Goal: Feedback & Contribution: Contribute content

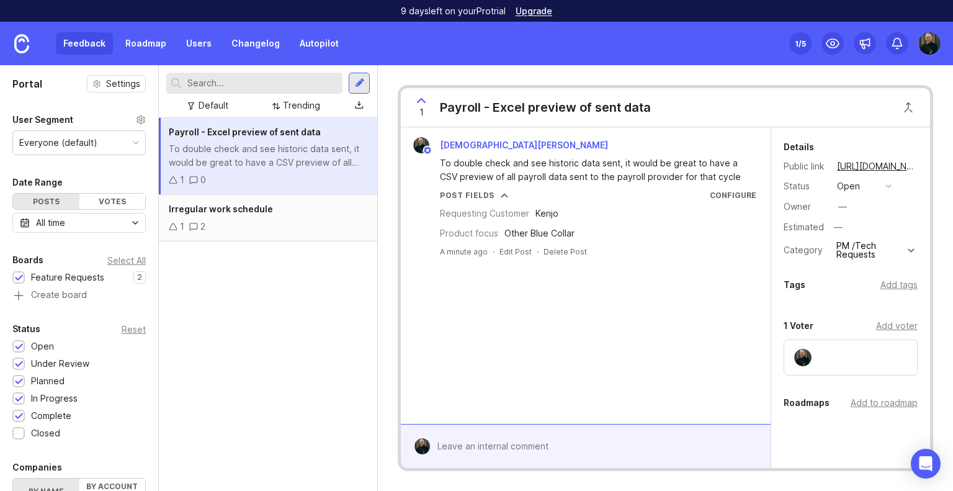
click at [0, 172] on div "Portal Settings User Segment Everyone (default) Date Range Posts Votes All time…" at bounding box center [79, 429] width 158 height 728
click at [353, 80] on div at bounding box center [359, 83] width 21 height 21
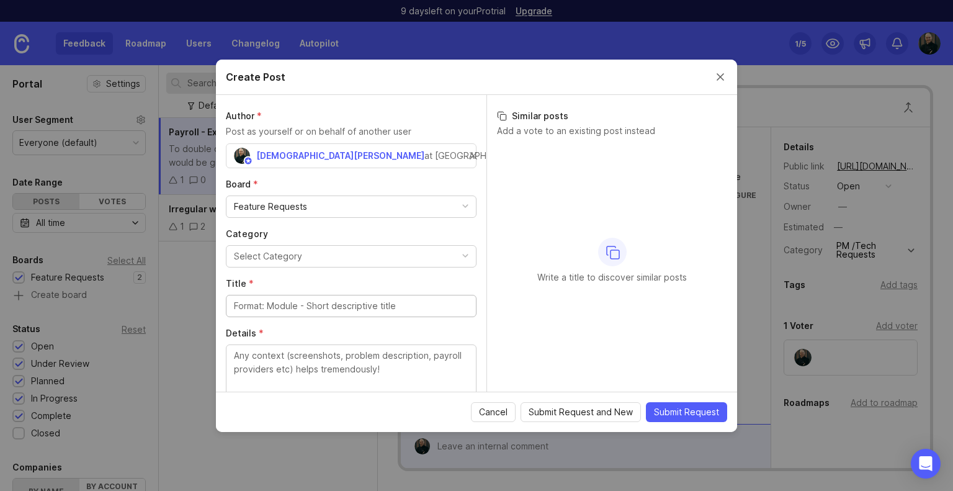
click at [401, 218] on div "Author * Post as yourself or on behalf of another user [DEMOGRAPHIC_DATA][PERSO…" at bounding box center [351, 243] width 271 height 297
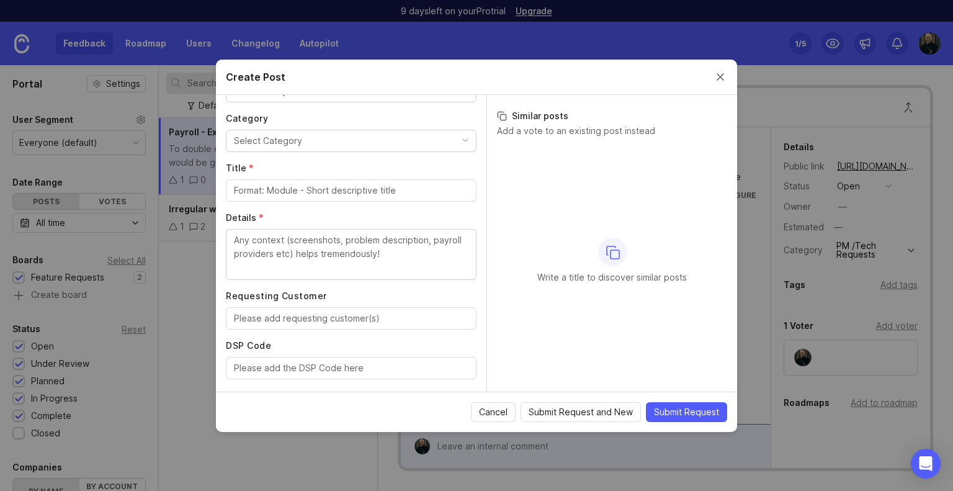
scroll to position [102, 0]
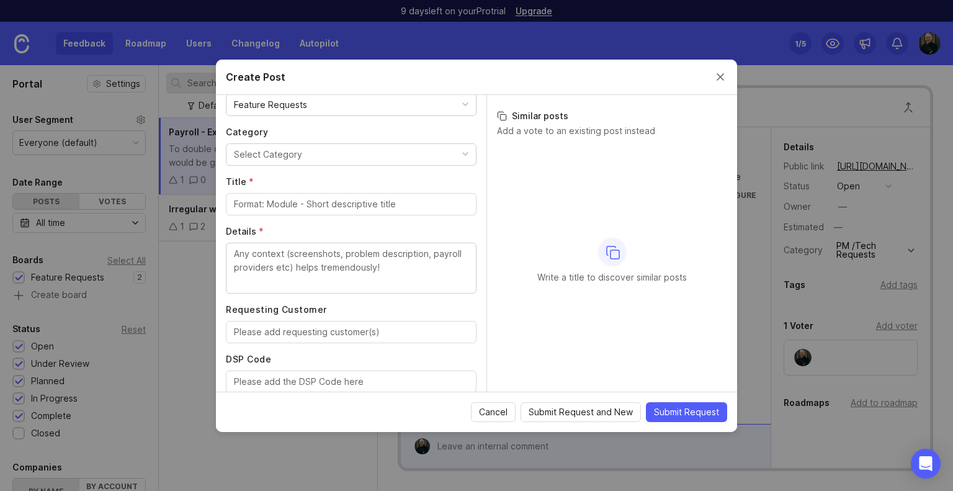
click at [428, 159] on button "Select Category" at bounding box center [351, 154] width 251 height 22
click at [339, 199] on input "Title *" at bounding box center [351, 204] width 235 height 14
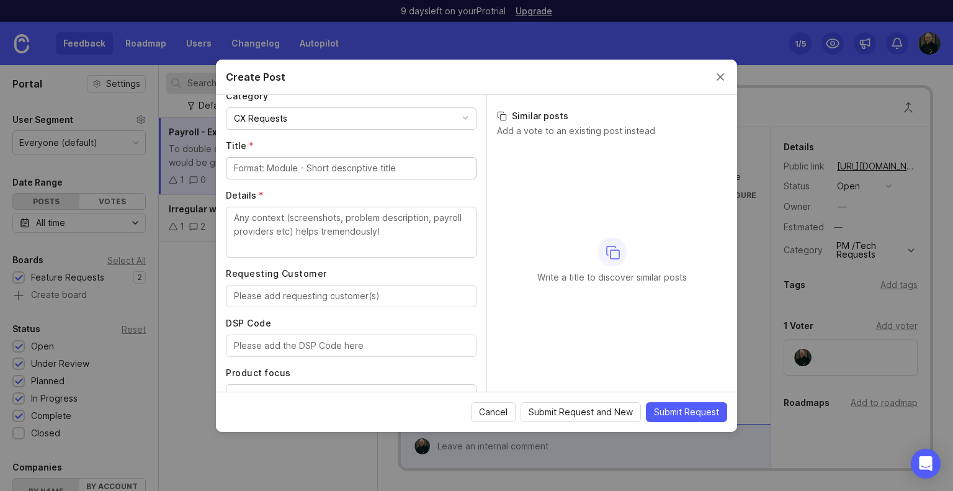
type input "p"
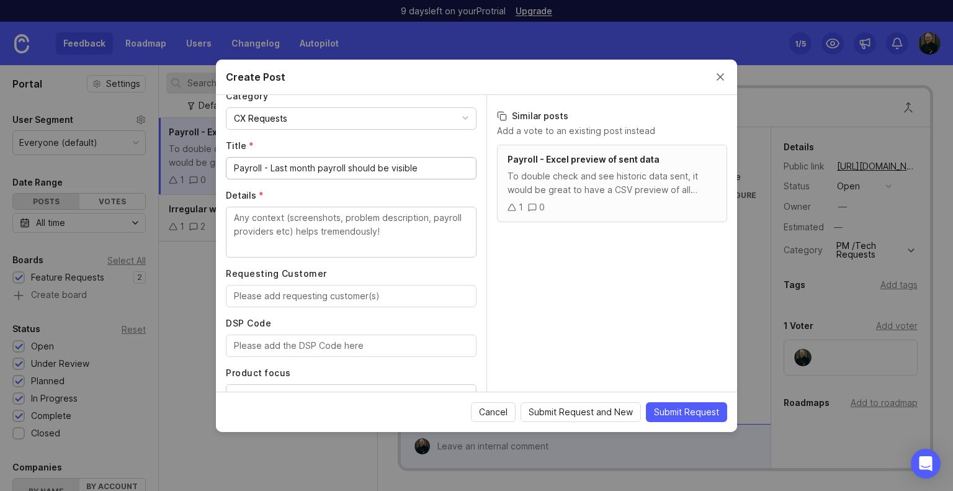
type input "Payroll - Last month payroll should be visible"
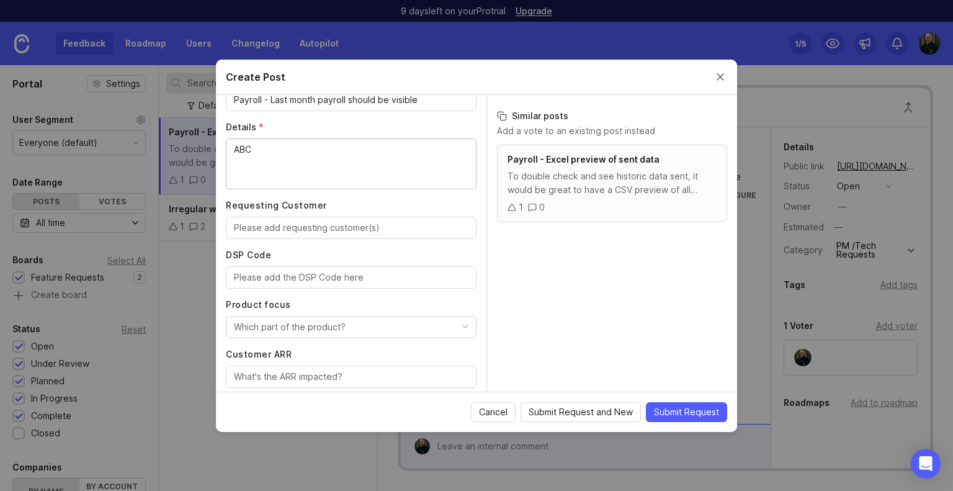
scroll to position [245, 0]
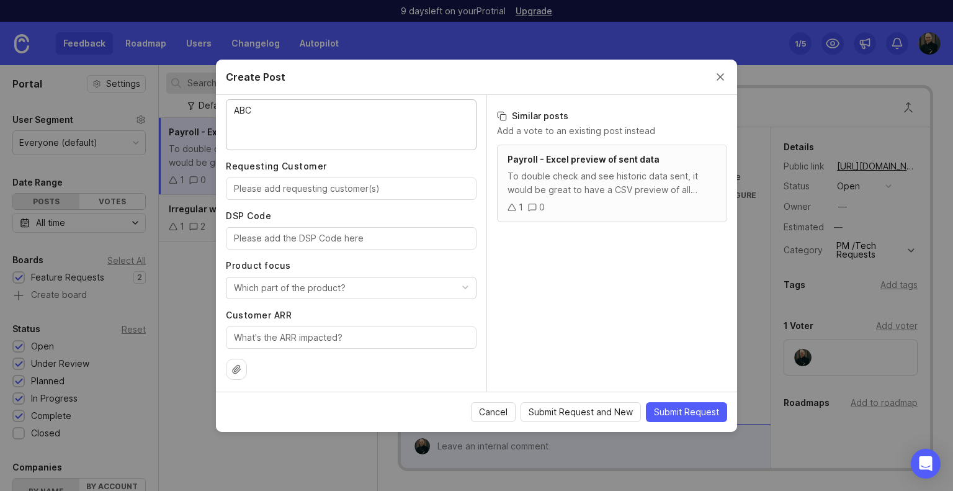
type textarea "ABC"
click at [272, 232] on input "DSP Code" at bounding box center [351, 238] width 235 height 14
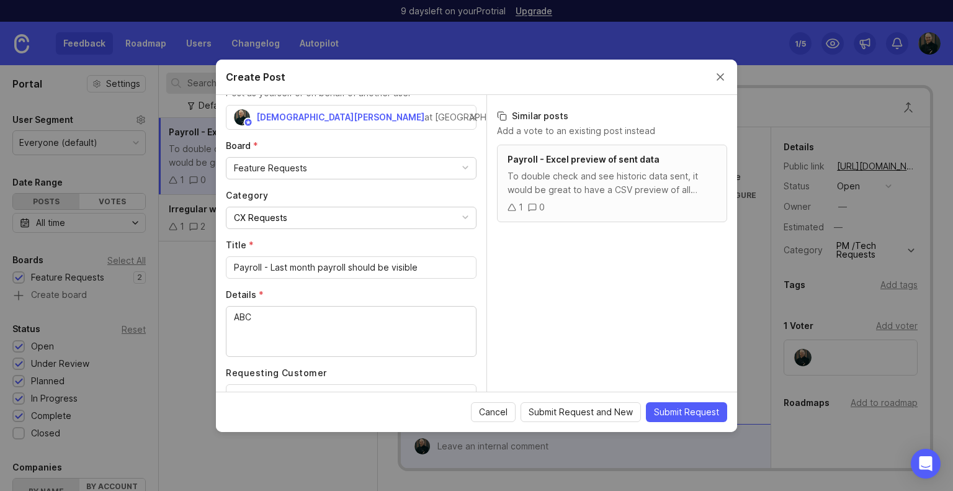
scroll to position [0, 0]
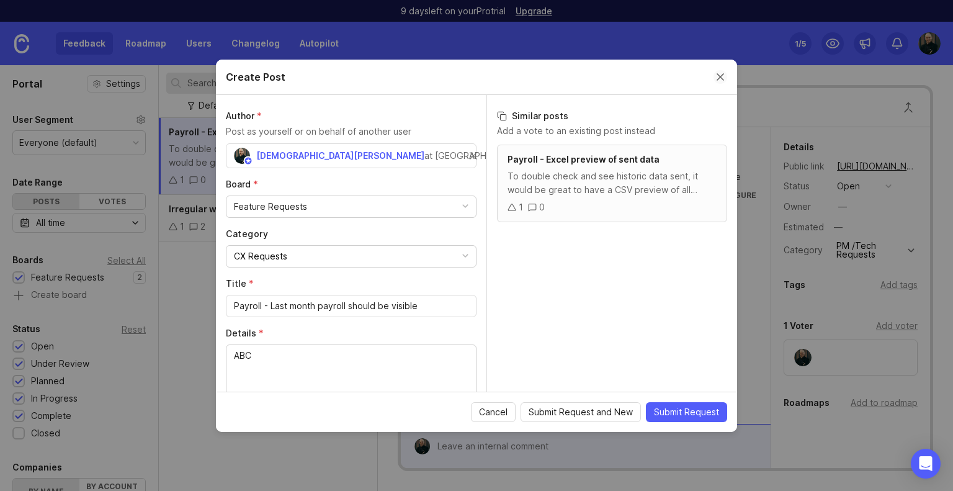
click at [723, 75] on button "Close create post modal" at bounding box center [721, 77] width 14 height 14
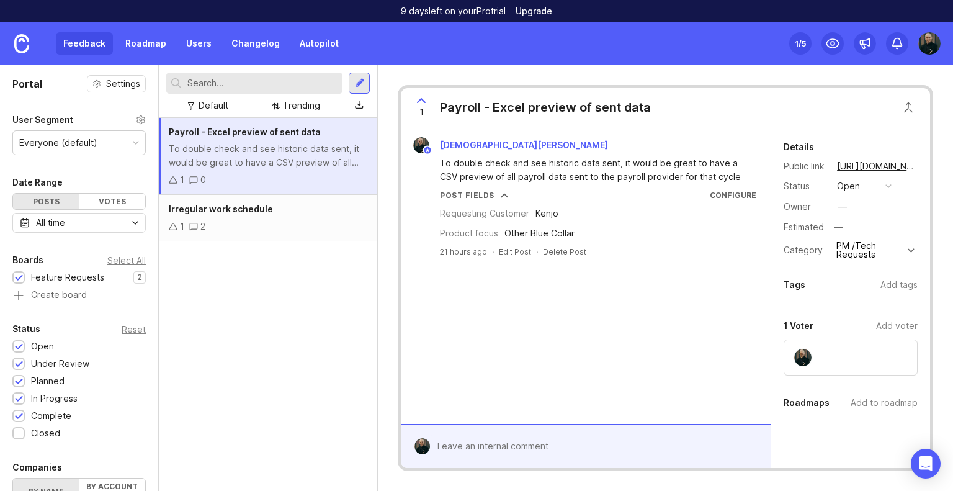
click at [112, 170] on div "Portal Settings User Segment Everyone (default) Date Range Posts Votes All time…" at bounding box center [79, 429] width 158 height 728
click at [193, 87] on input "text" at bounding box center [262, 83] width 150 height 14
click at [257, 223] on div "1 2" at bounding box center [268, 227] width 199 height 14
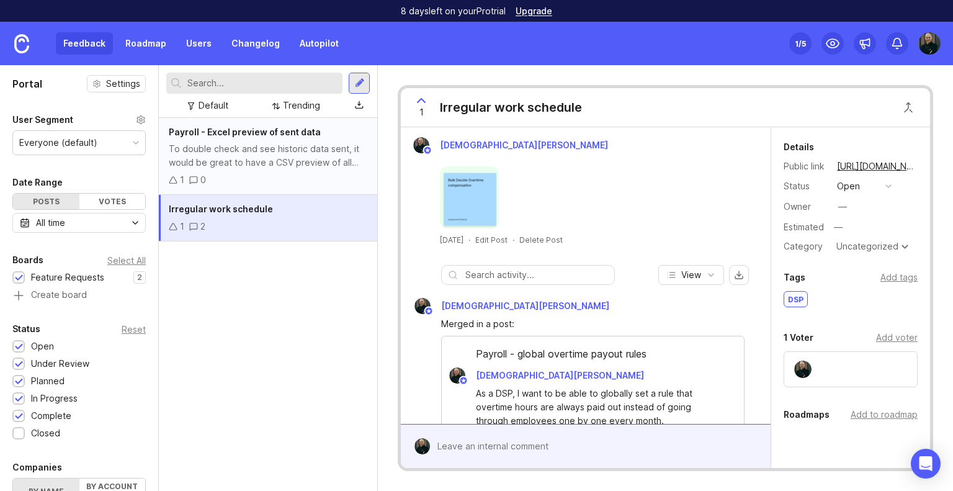
click at [267, 149] on div "To double check and see historic data sent, it would be great to have a CSV pre…" at bounding box center [268, 155] width 199 height 27
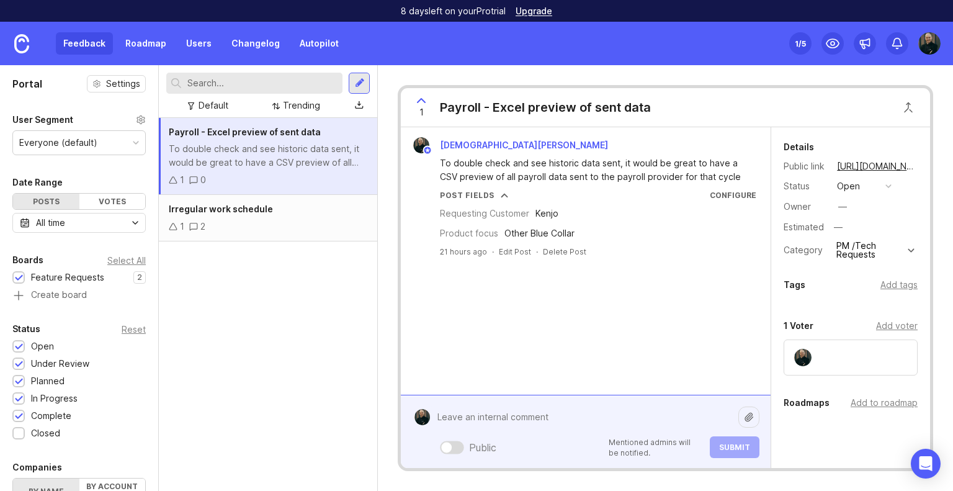
drag, startPoint x: 532, startPoint y: 444, endPoint x: 563, endPoint y: 315, distance: 133.2
click at [563, 315] on div "[DEMOGRAPHIC_DATA][PERSON_NAME] To double check and see historic data sent, it …" at bounding box center [586, 297] width 370 height 341
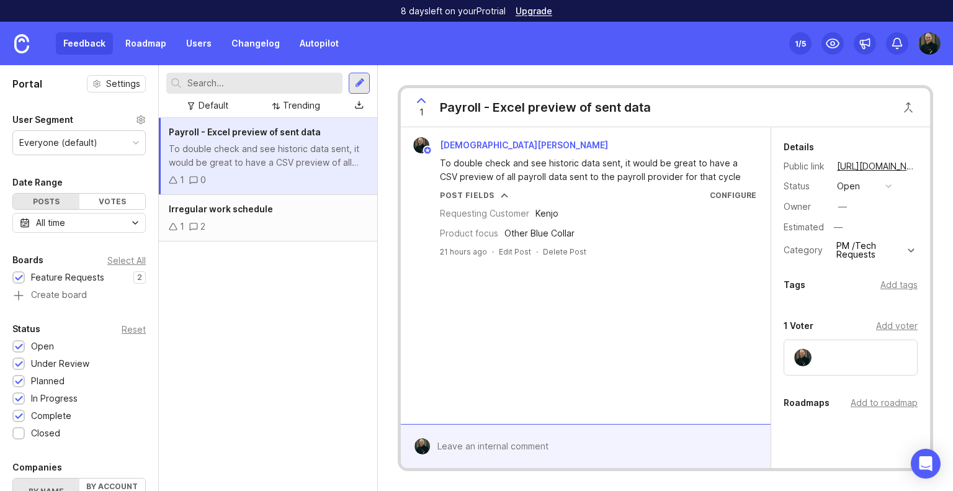
click at [563, 315] on div "[DEMOGRAPHIC_DATA][PERSON_NAME] To double check and see historic data sent, it …" at bounding box center [586, 275] width 370 height 297
click at [939, 138] on div "1 Payroll - Excel preview of sent data [DEMOGRAPHIC_DATA][PERSON_NAME] To doubl…" at bounding box center [665, 278] width 575 height 426
click at [902, 110] on button "Close button" at bounding box center [908, 107] width 25 height 25
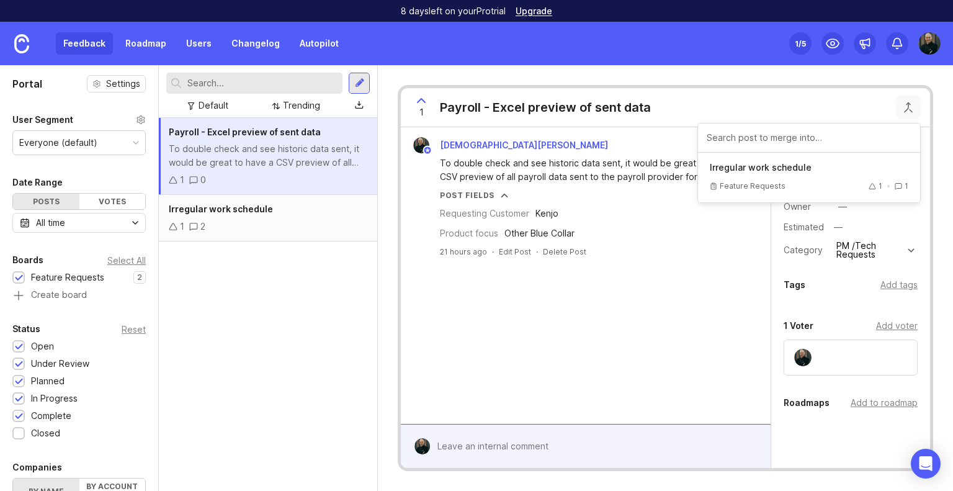
click at [697, 81] on div "1 Payroll - Excel preview of sent data Irregular work schedule Feature Requests…" at bounding box center [665, 278] width 575 height 426
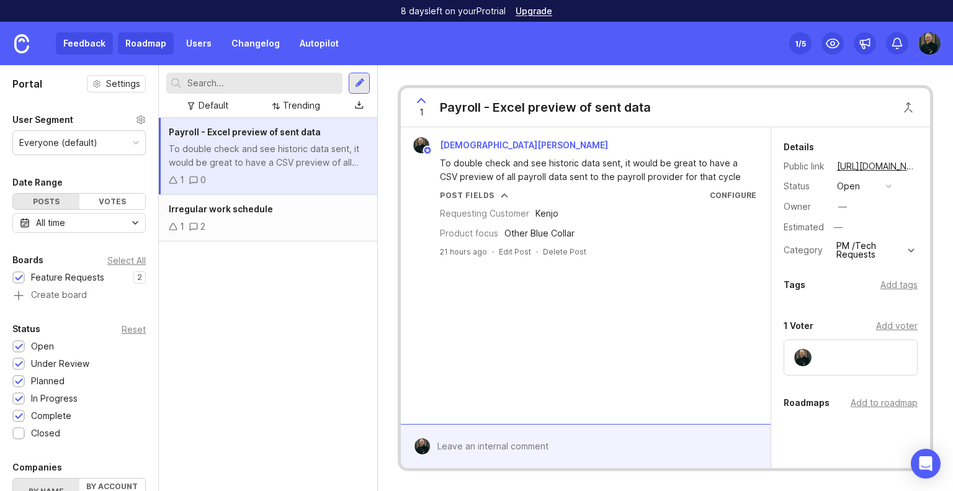
click at [120, 49] on link "Roadmap" at bounding box center [146, 43] width 56 height 22
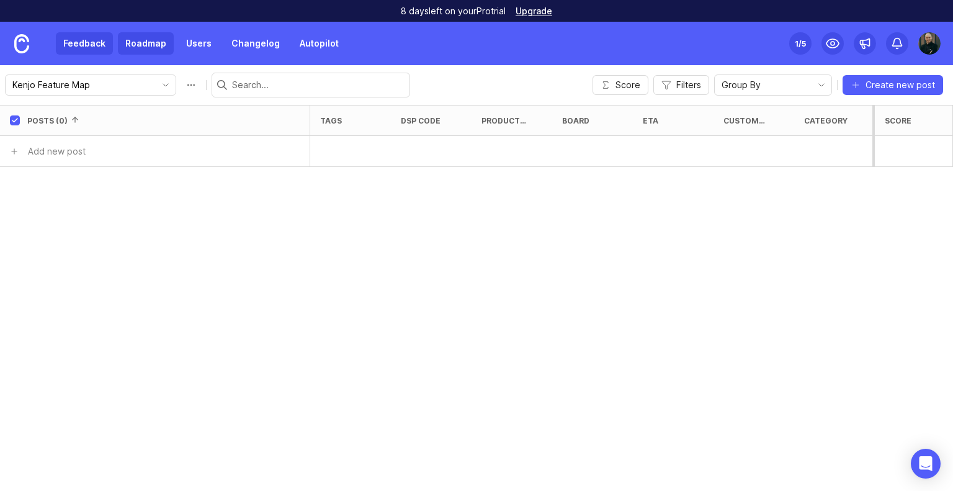
click at [77, 53] on link "Feedback" at bounding box center [84, 43] width 57 height 22
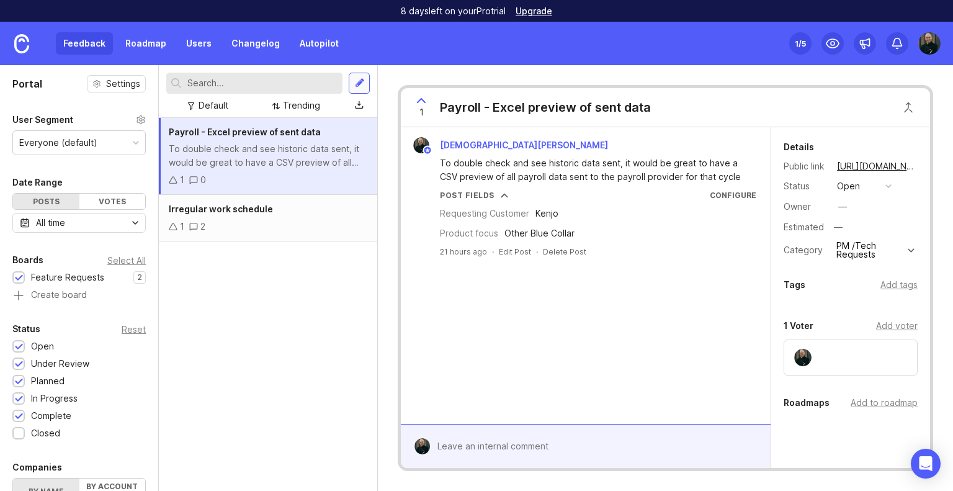
click at [354, 87] on div at bounding box center [359, 83] width 21 height 21
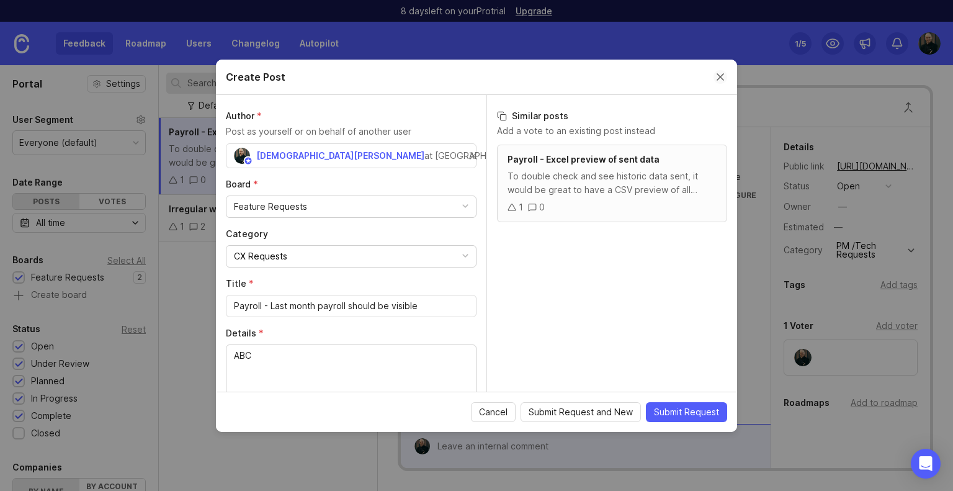
click at [722, 71] on button "Close create post modal" at bounding box center [721, 77] width 14 height 14
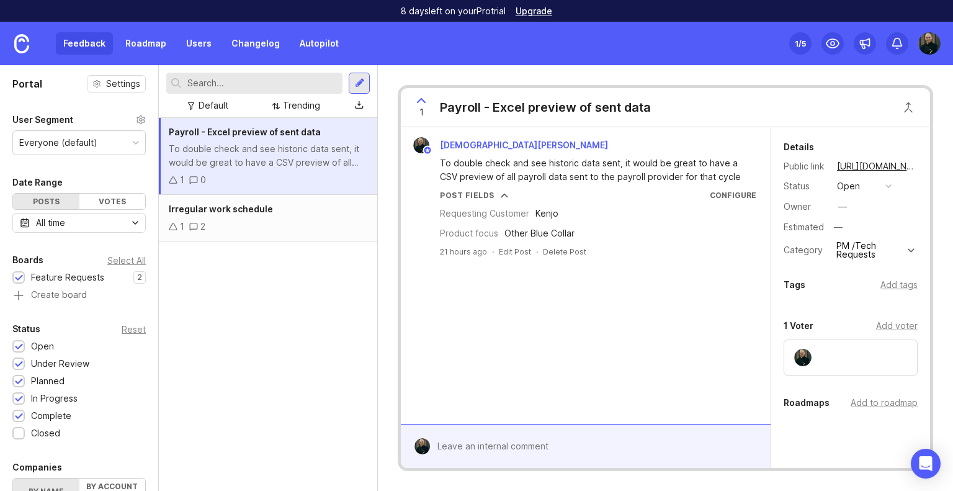
click at [331, 321] on div "Payroll - Excel preview of sent data To double check and see historic data sent…" at bounding box center [268, 304] width 218 height 373
click at [359, 79] on div at bounding box center [360, 83] width 10 height 11
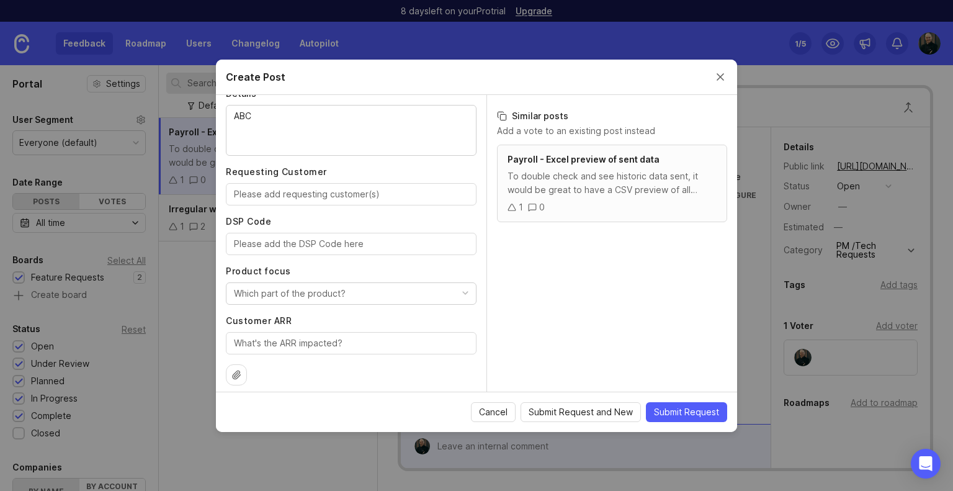
scroll to position [245, 0]
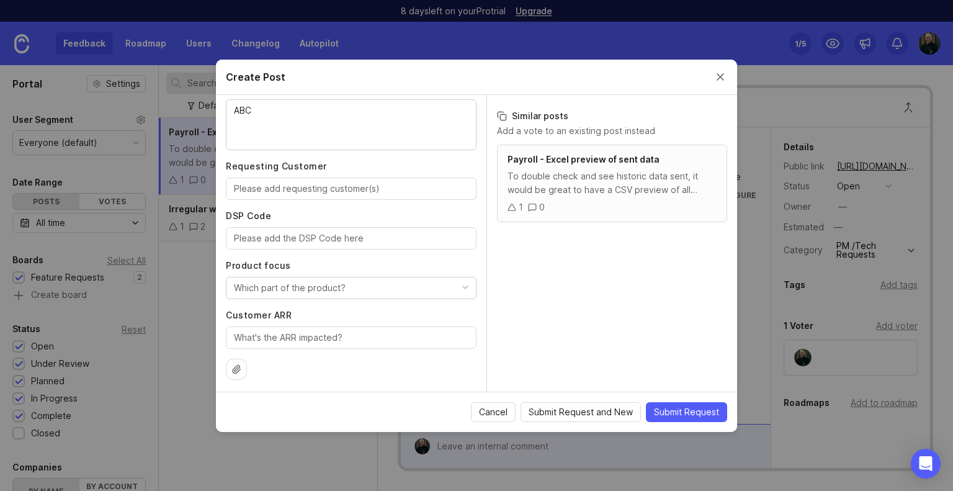
click at [340, 291] on div "Which part of the product?" at bounding box center [290, 288] width 112 height 14
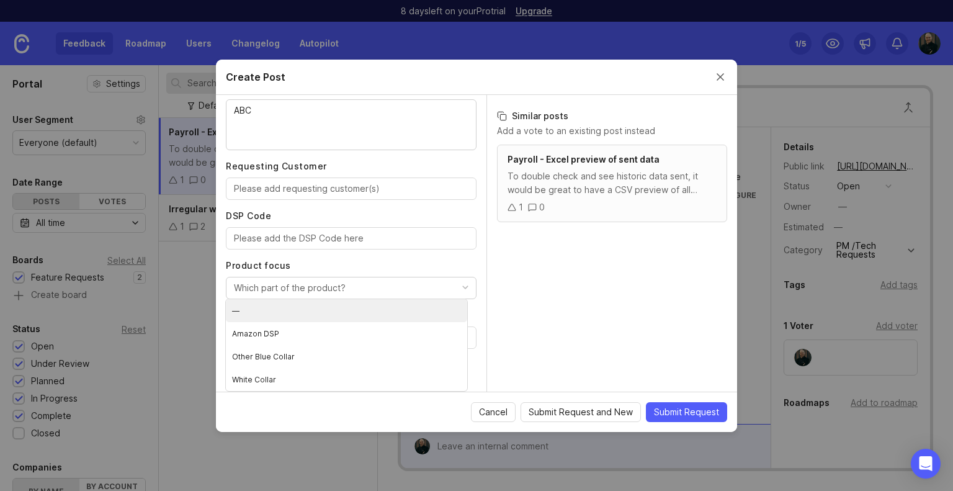
click at [381, 285] on button "Which part of the product?" at bounding box center [351, 288] width 251 height 22
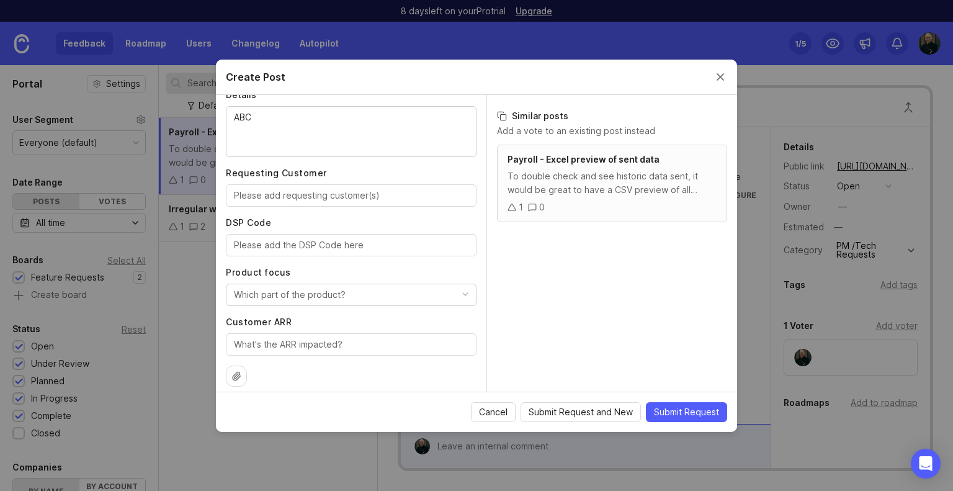
scroll to position [237, 0]
click at [361, 294] on button "Which part of the product?" at bounding box center [351, 296] width 251 height 22
click at [378, 272] on label "Product focus" at bounding box center [351, 273] width 251 height 12
click at [315, 249] on input "DSP Code" at bounding box center [351, 246] width 235 height 14
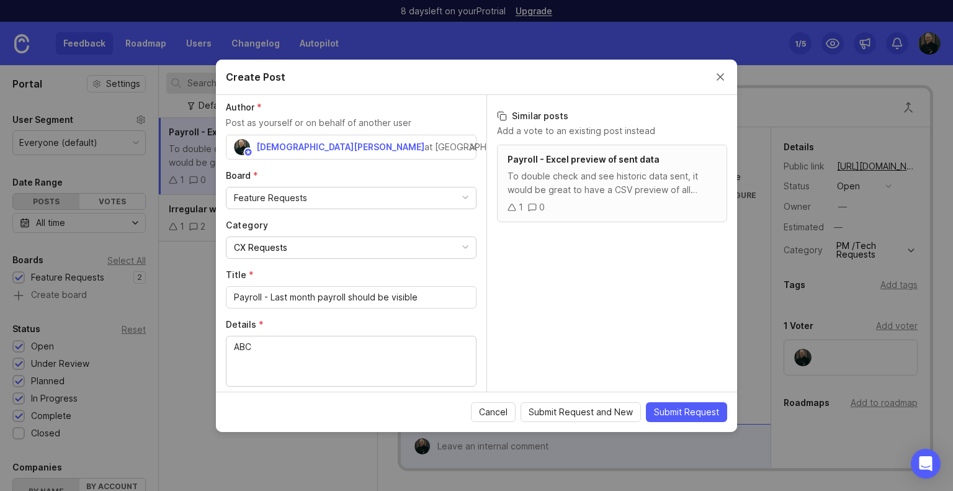
scroll to position [0, 0]
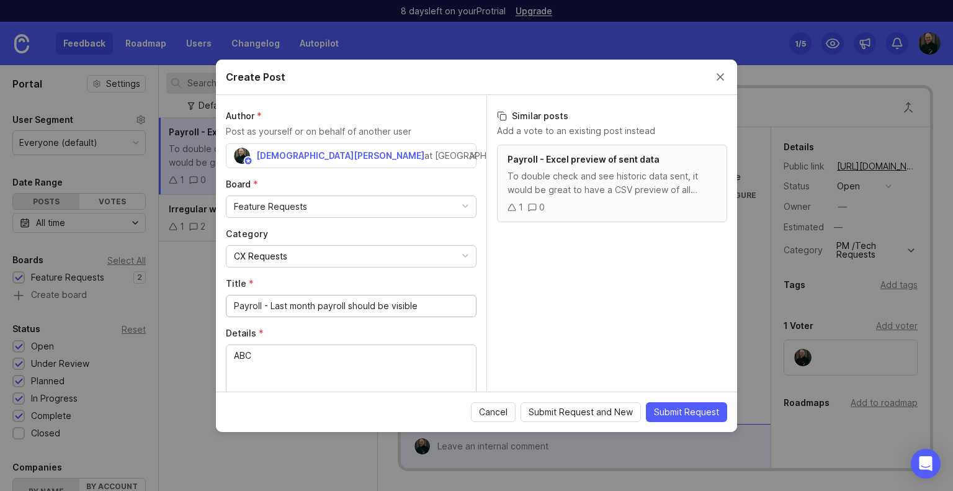
drag, startPoint x: 441, startPoint y: 305, endPoint x: 104, endPoint y: 351, distance: 339.5
click at [104, 351] on div "Create Post Author * Post as yourself or on behalf of another user [DEMOGRAPHIC…" at bounding box center [476, 245] width 953 height 491
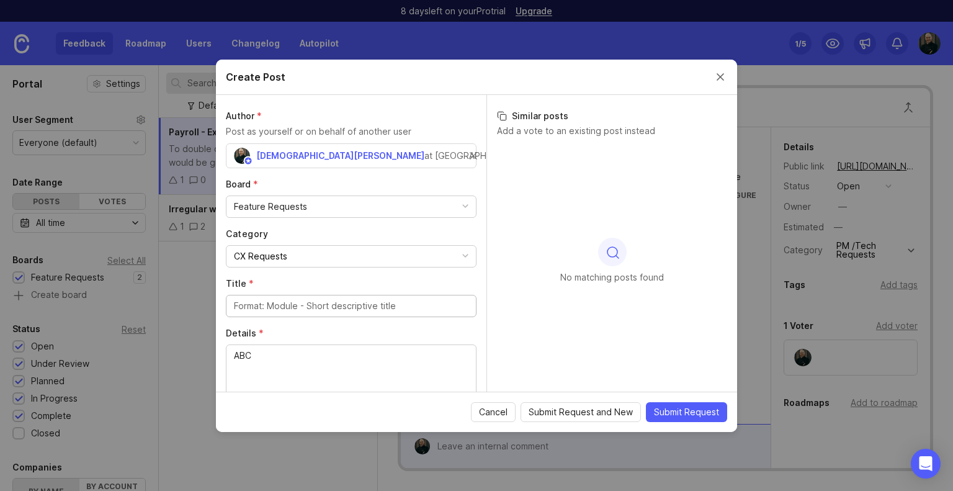
drag, startPoint x: 268, startPoint y: 306, endPoint x: 305, endPoint y: 308, distance: 36.7
click at [305, 308] on input "Title *" at bounding box center [351, 306] width 235 height 14
drag, startPoint x: 305, startPoint y: 308, endPoint x: 375, endPoint y: 298, distance: 70.9
click at [375, 299] on input "Title *" at bounding box center [351, 306] width 235 height 14
